Goal: Task Accomplishment & Management: Manage account settings

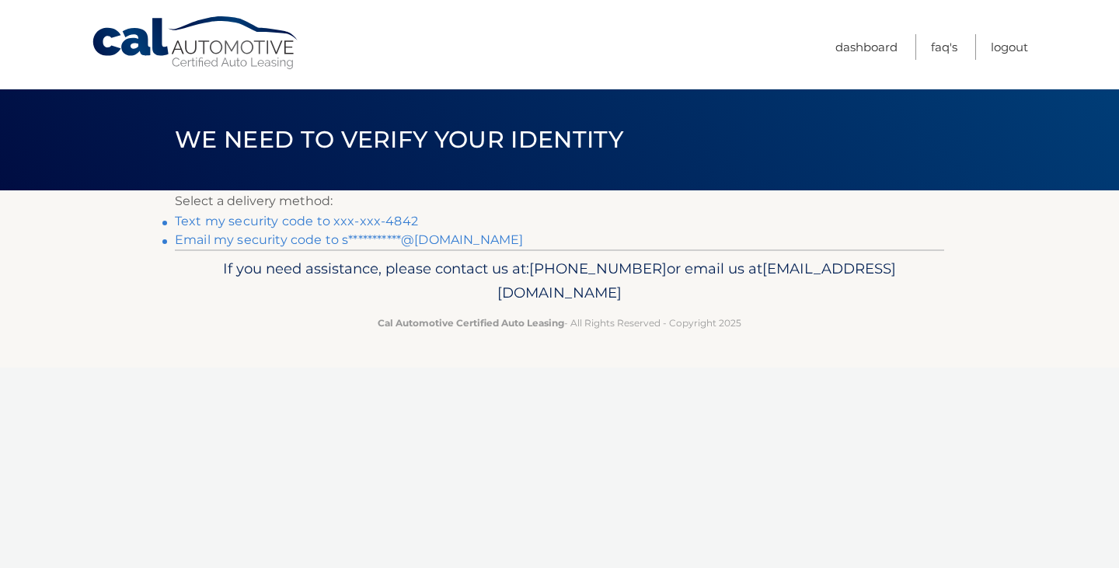
click at [364, 221] on link "Text my security code to xxx-xxx-4842" at bounding box center [296, 221] width 243 height 15
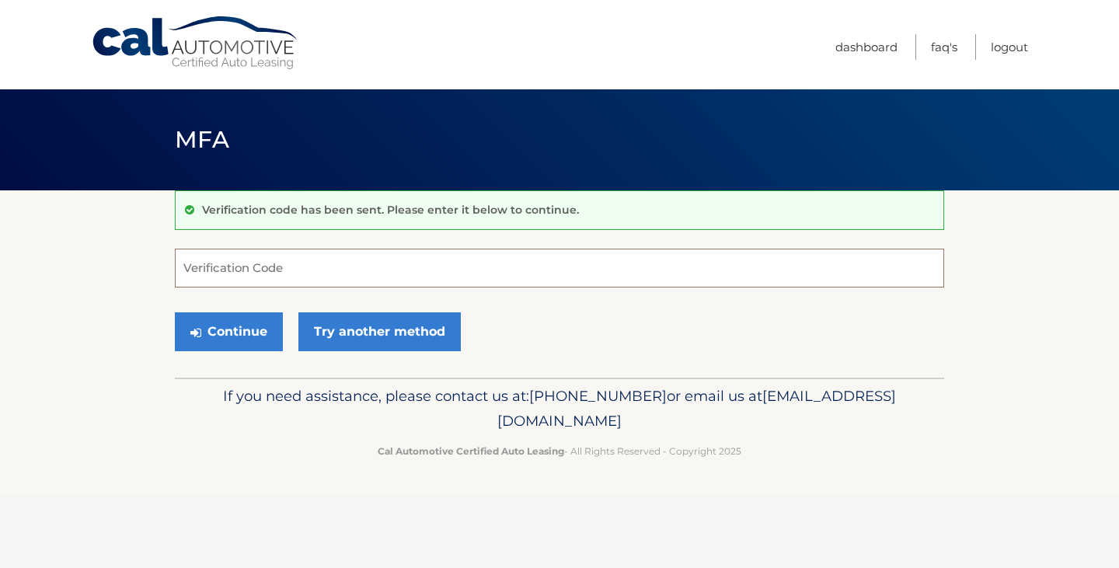
click at [383, 267] on input "Verification Code" at bounding box center [559, 268] width 769 height 39
type input "941515"
click at [230, 330] on button "Continue" at bounding box center [229, 331] width 108 height 39
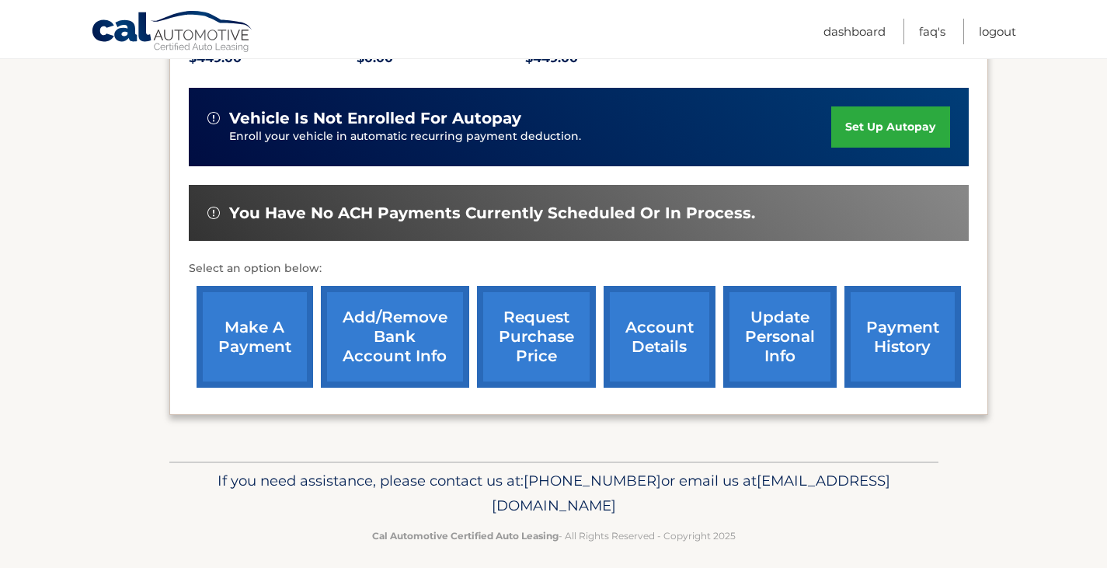
scroll to position [373, 0]
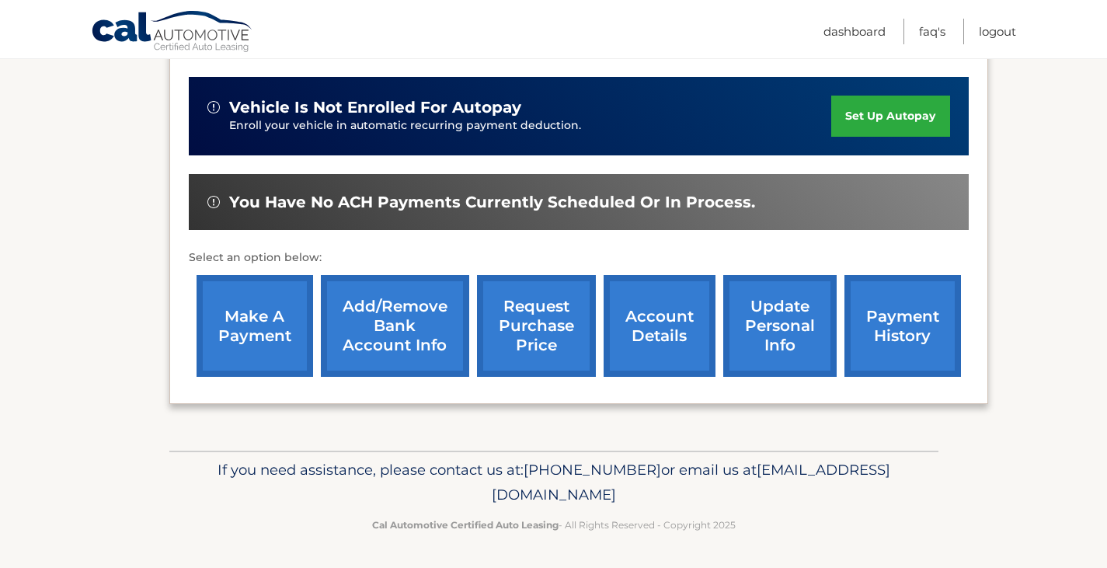
click at [234, 340] on link "make a payment" at bounding box center [255, 326] width 117 height 102
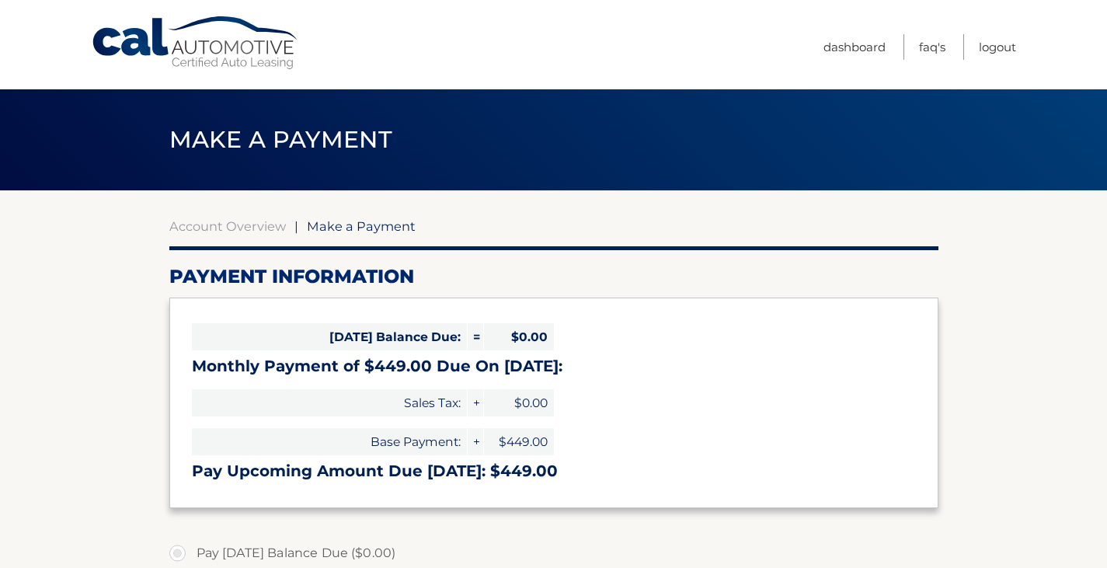
select select "Mzg3MTU0YzEtMjRmOS00NzRmLWEyYTItZWY4MDU5N2M4NzI3"
click at [1012, 49] on link "Logout" at bounding box center [997, 47] width 37 height 26
